Goal: Use online tool/utility: Utilize a website feature to perform a specific function

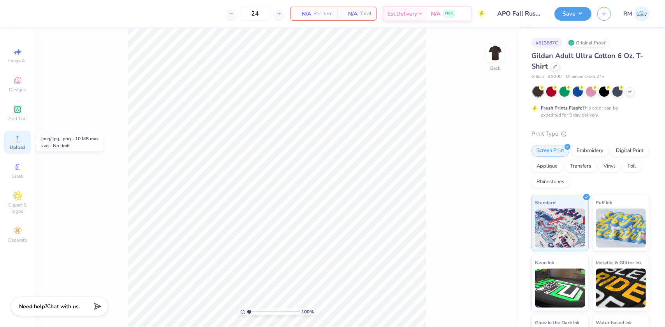
click at [17, 148] on span "Upload" at bounding box center [18, 147] width 16 height 6
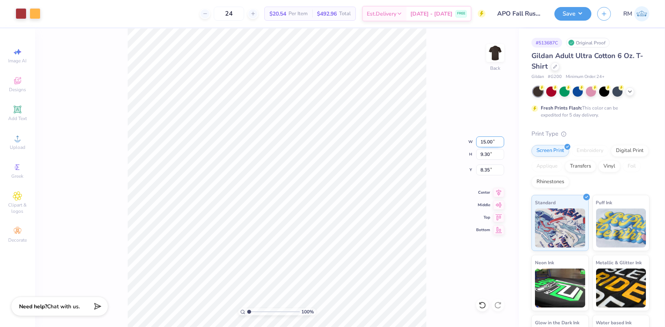
click at [483, 142] on input "15.00" at bounding box center [490, 141] width 28 height 11
type input "4.00"
type input "2.48"
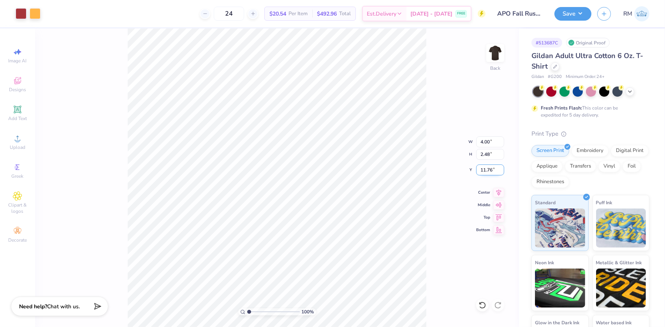
click at [485, 172] on input "11.76" at bounding box center [490, 169] width 28 height 11
type input "3.00"
click at [491, 50] on img at bounding box center [495, 52] width 31 height 31
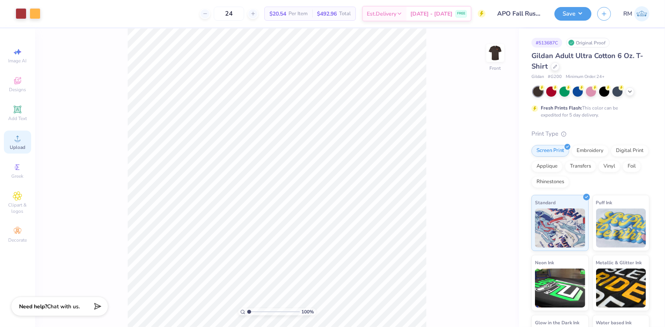
click at [15, 145] on span "Upload" at bounding box center [18, 147] width 16 height 6
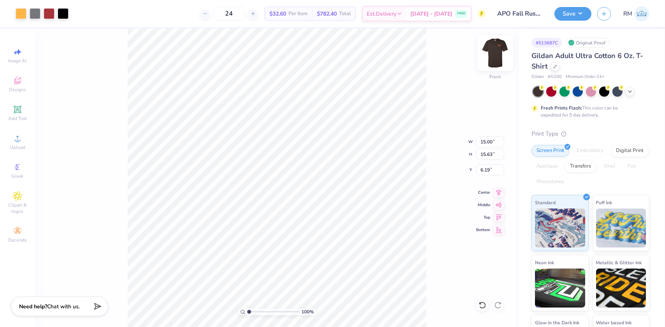
click at [498, 59] on img at bounding box center [495, 52] width 31 height 31
click at [492, 52] on img at bounding box center [495, 52] width 31 height 31
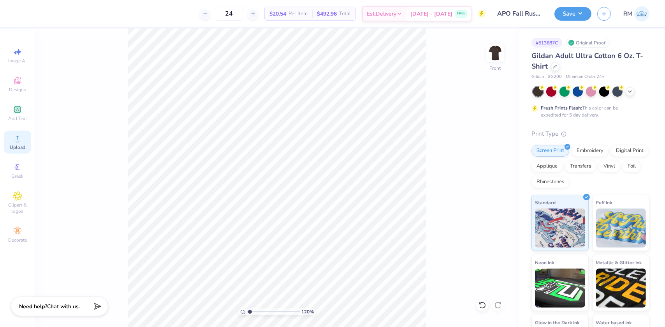
click at [14, 145] on span "Upload" at bounding box center [18, 147] width 16 height 6
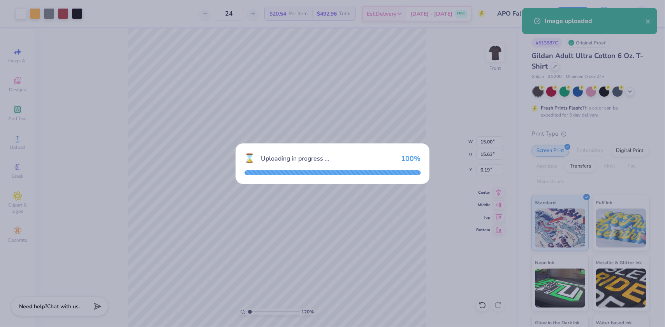
type input "1.19950521102347"
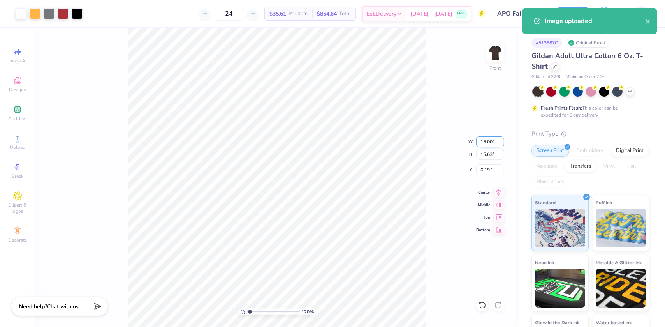
click at [487, 143] on input "15.00" at bounding box center [490, 141] width 28 height 11
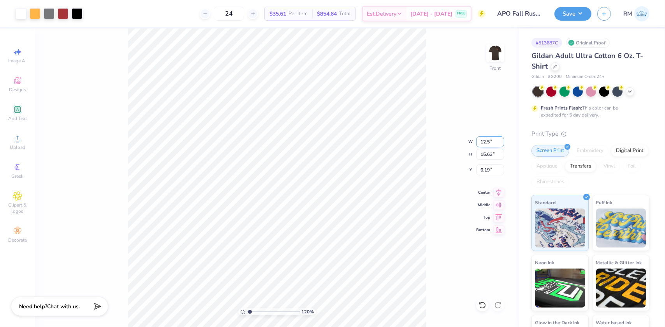
type input "12.5"
type input "1.19950521102347"
type input "12.50"
type input "13.03"
click at [486, 167] on input "7.49" at bounding box center [490, 169] width 28 height 11
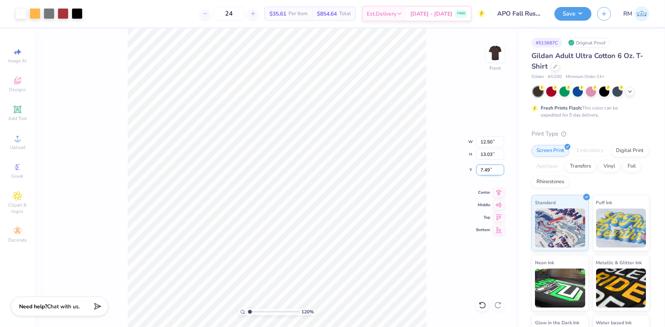
click at [486, 167] on input "7.49" at bounding box center [490, 169] width 28 height 11
type input "3"
type input "1.19950521102347"
type input "3.00"
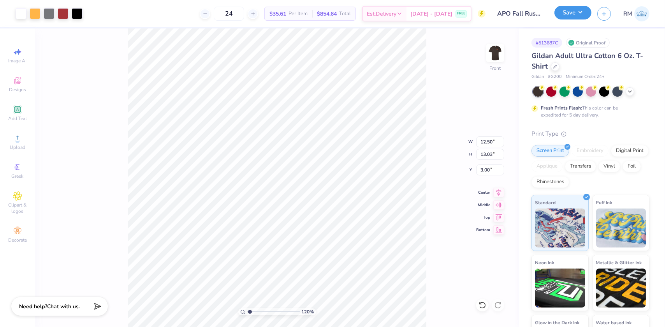
click at [584, 9] on button "Save" at bounding box center [572, 13] width 37 height 14
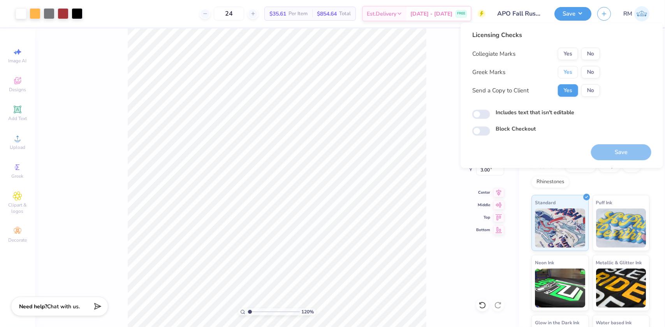
drag, startPoint x: 573, startPoint y: 73, endPoint x: 582, endPoint y: 62, distance: 14.6
click at [573, 72] on button "Yes" at bounding box center [568, 72] width 20 height 12
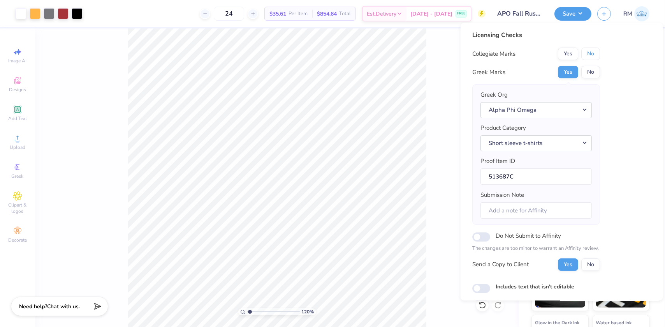
click at [588, 53] on button "No" at bounding box center [590, 53] width 19 height 12
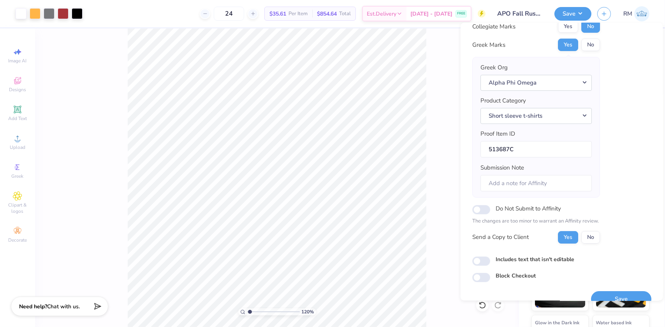
scroll to position [40, 0]
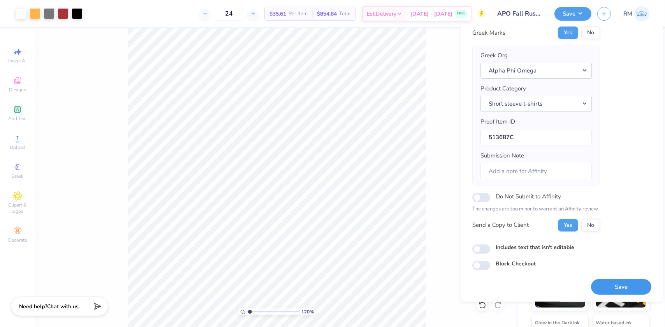
click at [620, 286] on button "Save" at bounding box center [621, 286] width 60 height 16
type input "1.19950521102347"
